Goal: Transaction & Acquisition: Purchase product/service

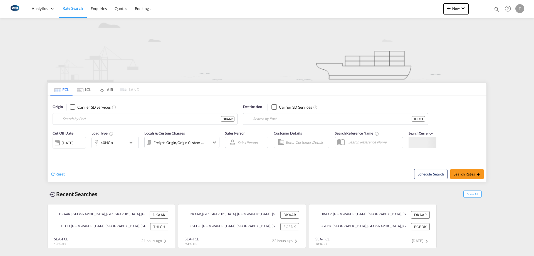
type input "[GEOGRAPHIC_DATA], [GEOGRAPHIC_DATA]"
click at [301, 122] on input "Laem Chabang, THLCH" at bounding box center [339, 119] width 172 height 8
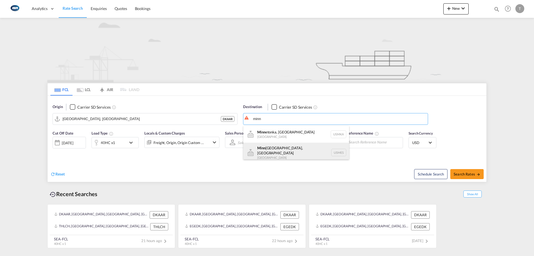
click at [295, 149] on div "Minn eapolis, [GEOGRAPHIC_DATA] [GEOGRAPHIC_DATA] USMES" at bounding box center [296, 152] width 106 height 20
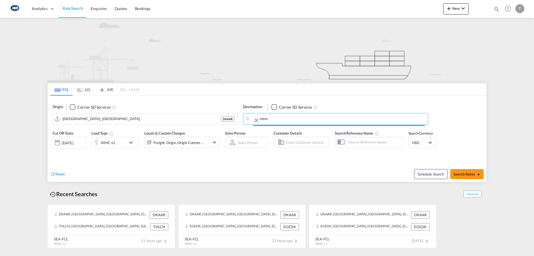
type input "[GEOGRAPHIC_DATA], [GEOGRAPHIC_DATA], [GEOGRAPHIC_DATA]"
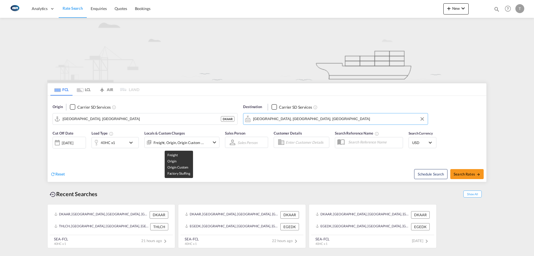
click at [187, 145] on div "Freight, Origin, Origin Custom +1" at bounding box center [178, 142] width 51 height 8
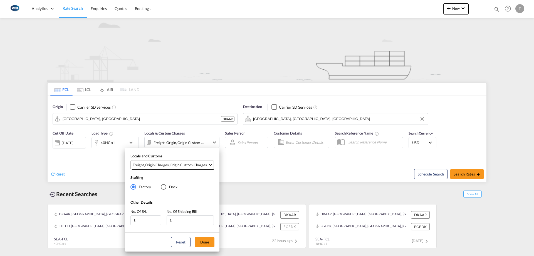
click at [171, 169] on md-select-value "Freight , Origin Charges , Origin Custom Charges" at bounding box center [172, 164] width 81 height 9
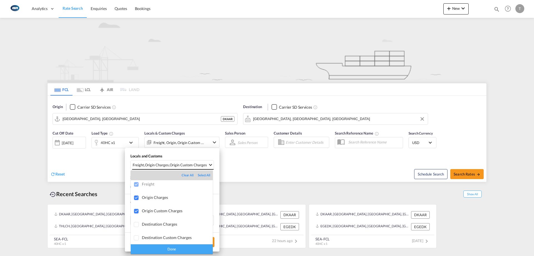
scroll to position [3, 0]
click at [161, 230] on md-option "Destination Custom Charges" at bounding box center [172, 236] width 82 height 13
click at [169, 226] on md-option "Destination Charges" at bounding box center [172, 223] width 82 height 13
click at [173, 250] on div "Done" at bounding box center [172, 249] width 82 height 10
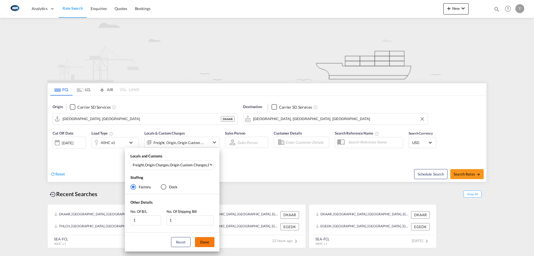
click at [202, 246] on button "Done" at bounding box center [204, 242] width 19 height 10
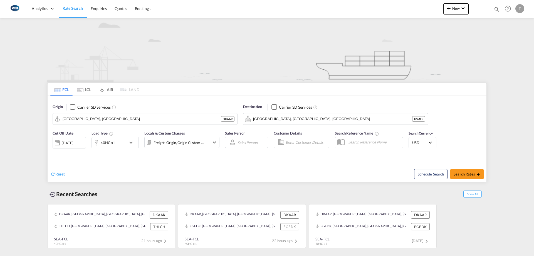
click at [174, 145] on div "Freight, Origin, Origin Custom +3" at bounding box center [178, 142] width 51 height 8
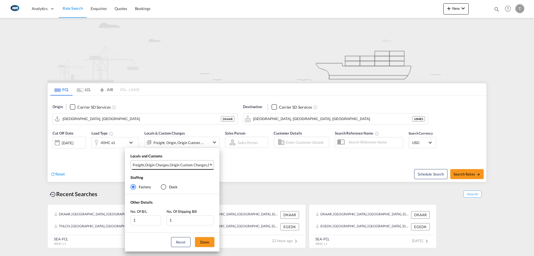
click at [183, 169] on md-select-value "Freight , Origin Charges , Origin Custom Charges , Destination Charges , Destin…" at bounding box center [172, 164] width 81 height 9
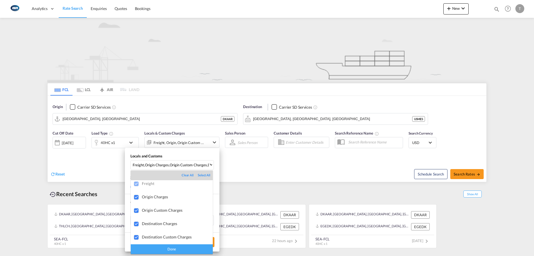
click at [179, 248] on div "Done" at bounding box center [172, 249] width 82 height 10
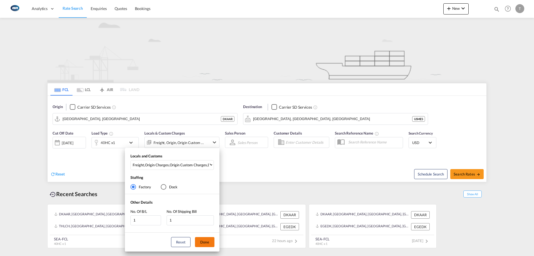
click at [203, 241] on button "Done" at bounding box center [204, 242] width 19 height 10
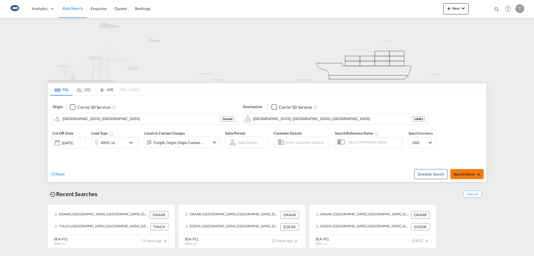
click at [457, 172] on span "Search Rates" at bounding box center [466, 174] width 27 height 4
type input "DKAAR to USMES / [DATE]"
